Goal: Complete application form

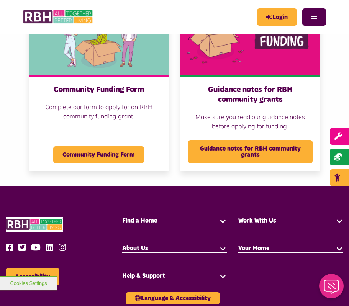
scroll to position [611, 0]
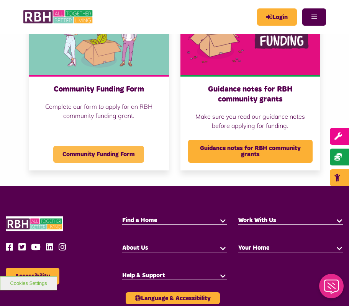
click at [94, 156] on span "Community Funding Form" at bounding box center [98, 154] width 91 height 17
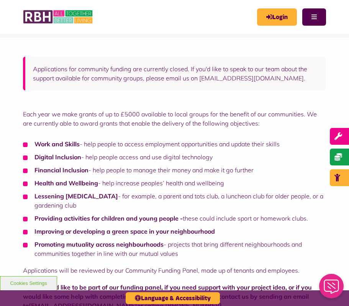
scroll to position [59, 0]
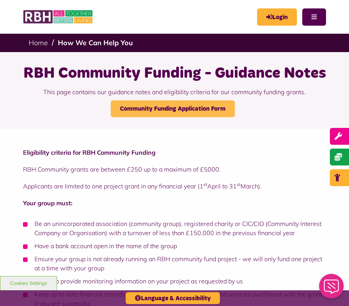
click at [208, 111] on link "Community Funding Application Form" at bounding box center [173, 108] width 124 height 17
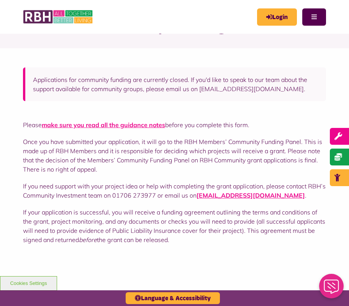
scroll to position [48, 0]
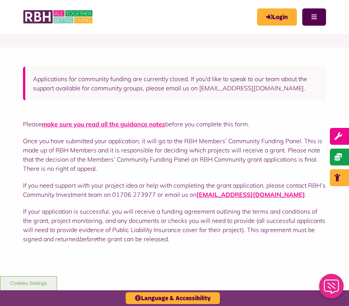
drag, startPoint x: 22, startPoint y: 119, endPoint x: 178, endPoint y: 253, distance: 205.9
click at [178, 253] on div "Please make sure you read all the guidance notes before you complete this form.…" at bounding box center [174, 187] width 349 height 143
copy div "Loremi dolo sita con adip eli sed doeiusmo tempo incidi utl etdolore magn aliq.…"
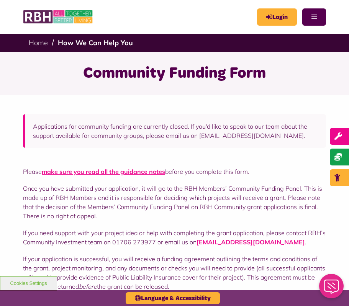
scroll to position [0, 0]
click at [250, 146] on div "Applications for community funding are currently closed. If you'd like to speak…" at bounding box center [174, 131] width 303 height 34
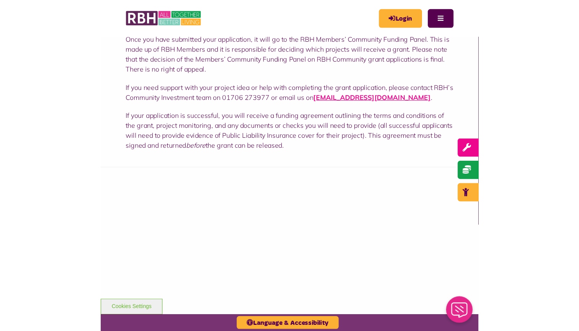
scroll to position [152, 0]
